Goal: Task Accomplishment & Management: Manage account settings

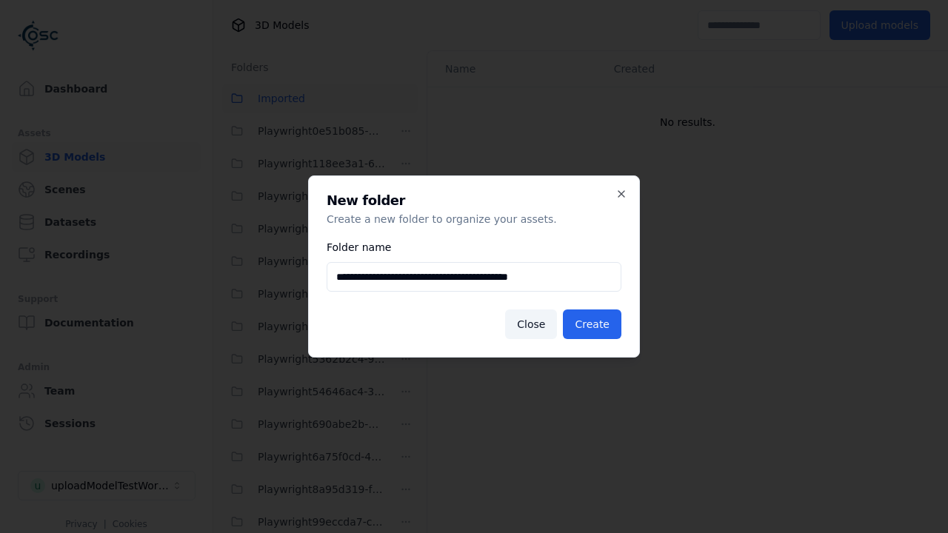
scroll to position [457, 0]
type input "**********"
click at [594, 324] on button "Create" at bounding box center [592, 324] width 58 height 30
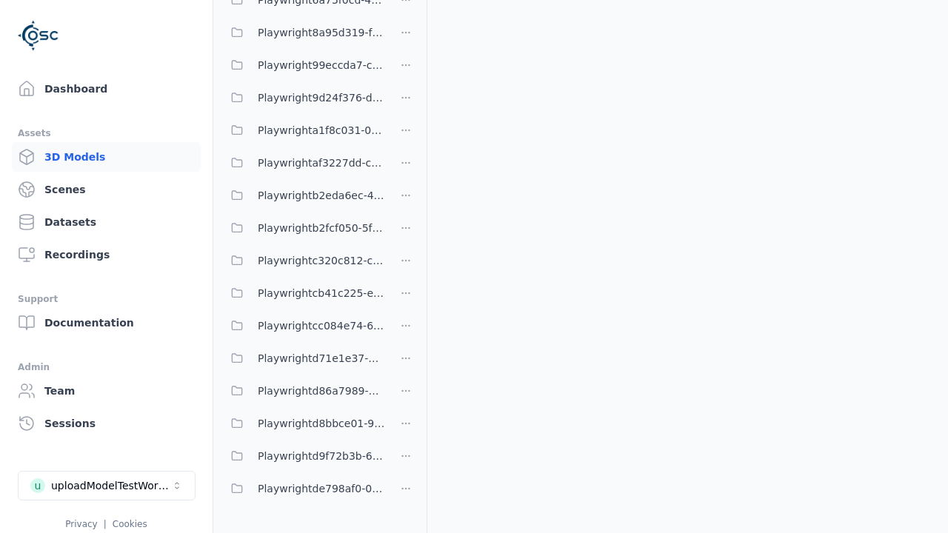
click at [304, 98] on span "Playwright9d24f376-ddb6-4acc-82f7-be3e2236439b" at bounding box center [321, 98] width 127 height 18
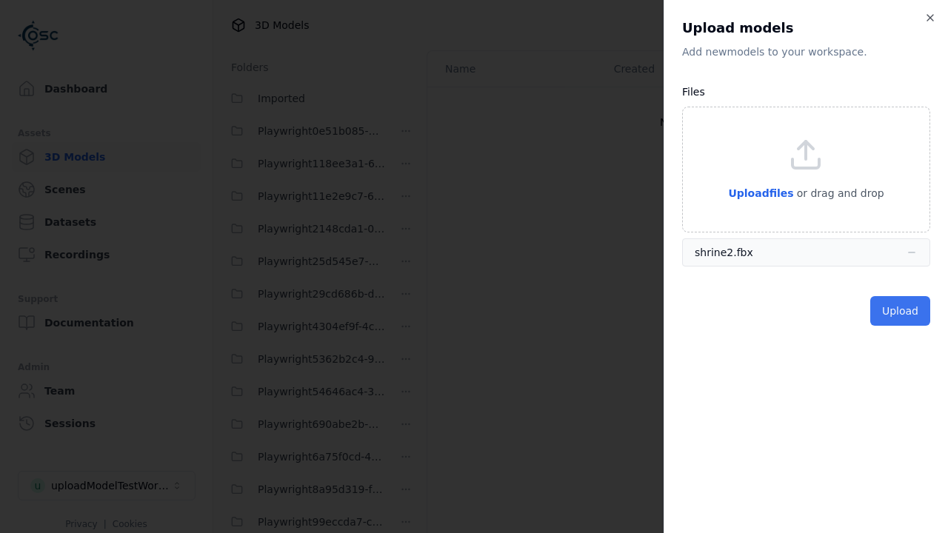
click at [901, 311] on button "Upload" at bounding box center [900, 311] width 60 height 30
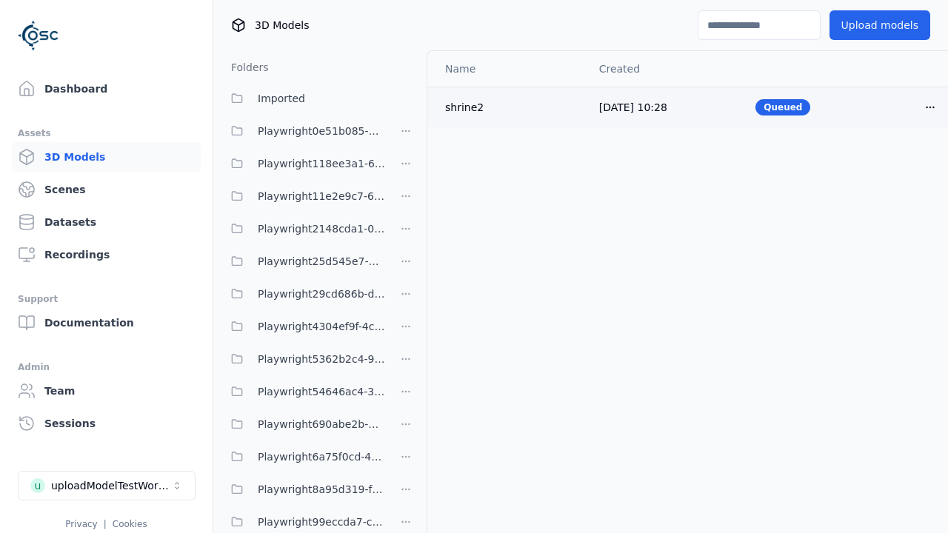
click at [930, 107] on html "Support Dashboard Assets 3D Models Scenes Datasets Recordings Support Documenta…" at bounding box center [474, 266] width 948 height 533
click at [897, 164] on div "Delete" at bounding box center [897, 165] width 87 height 24
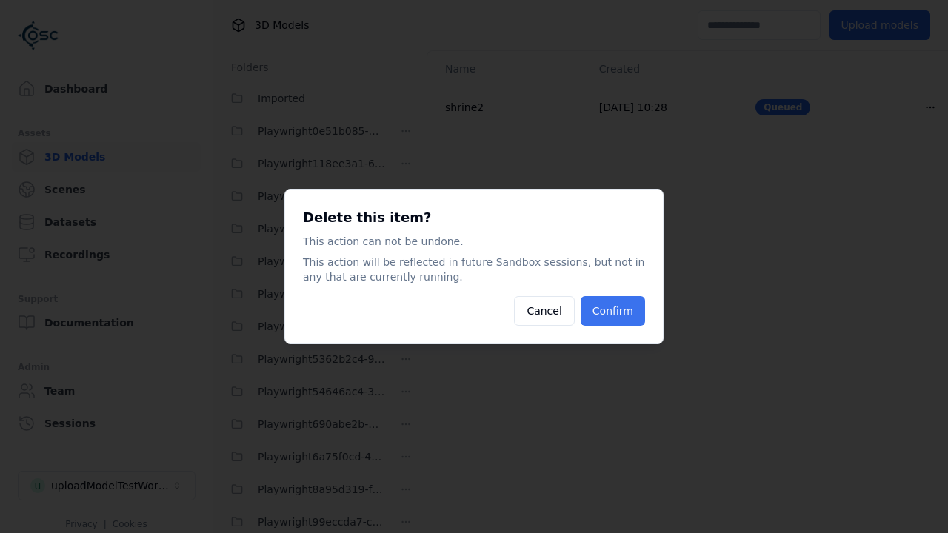
click at [614, 311] on button "Confirm" at bounding box center [612, 311] width 64 height 30
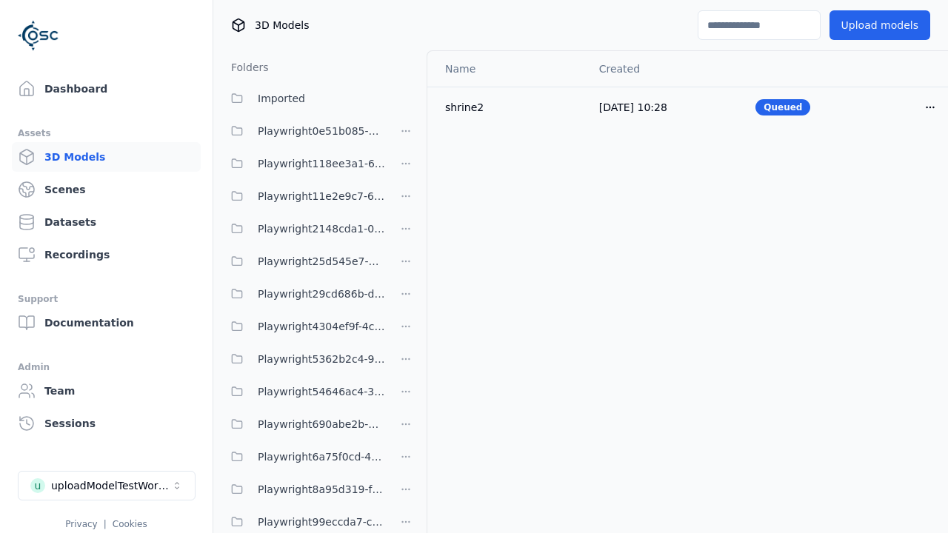
click at [406, 267] on html "Support Dashboard Assets 3D Models Scenes Datasets Recordings Support Documenta…" at bounding box center [474, 266] width 948 height 533
